Goal: Book appointment/travel/reservation

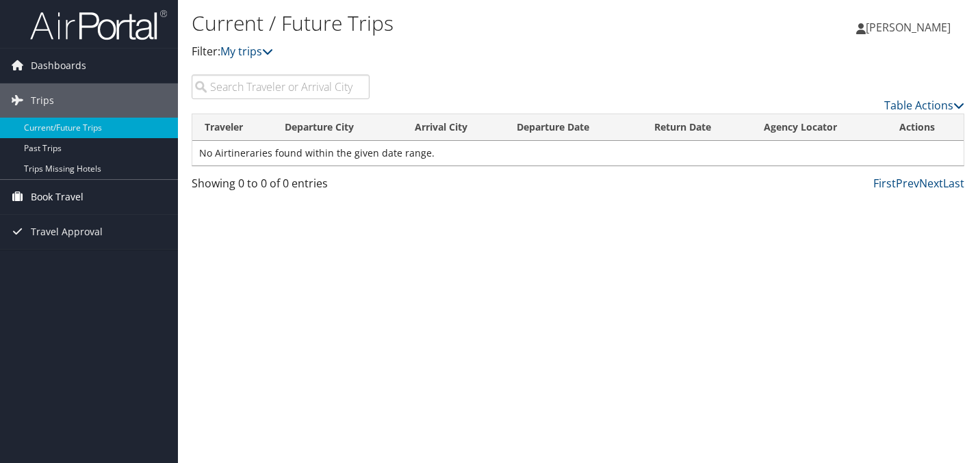
click at [81, 199] on span "Book Travel" at bounding box center [57, 197] width 53 height 34
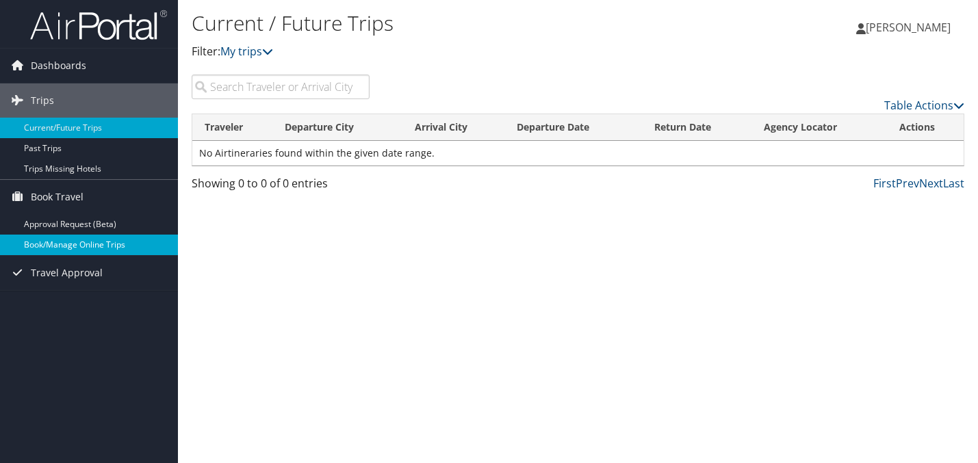
click at [105, 242] on link "Book/Manage Online Trips" at bounding box center [89, 245] width 178 height 21
click at [139, 248] on link "Book/Manage Online Trips" at bounding box center [89, 245] width 178 height 21
click at [127, 251] on link "Book/Manage Online Trips" at bounding box center [89, 245] width 178 height 21
